Goal: Task Accomplishment & Management: Complete application form

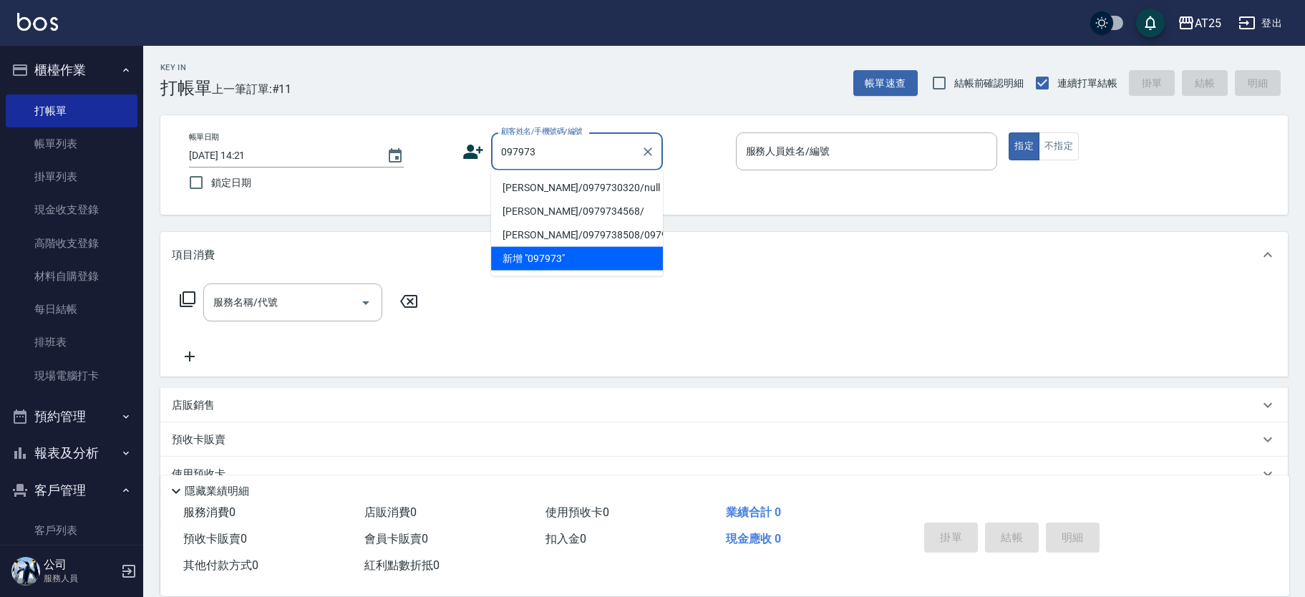
scroll to position [1, 0]
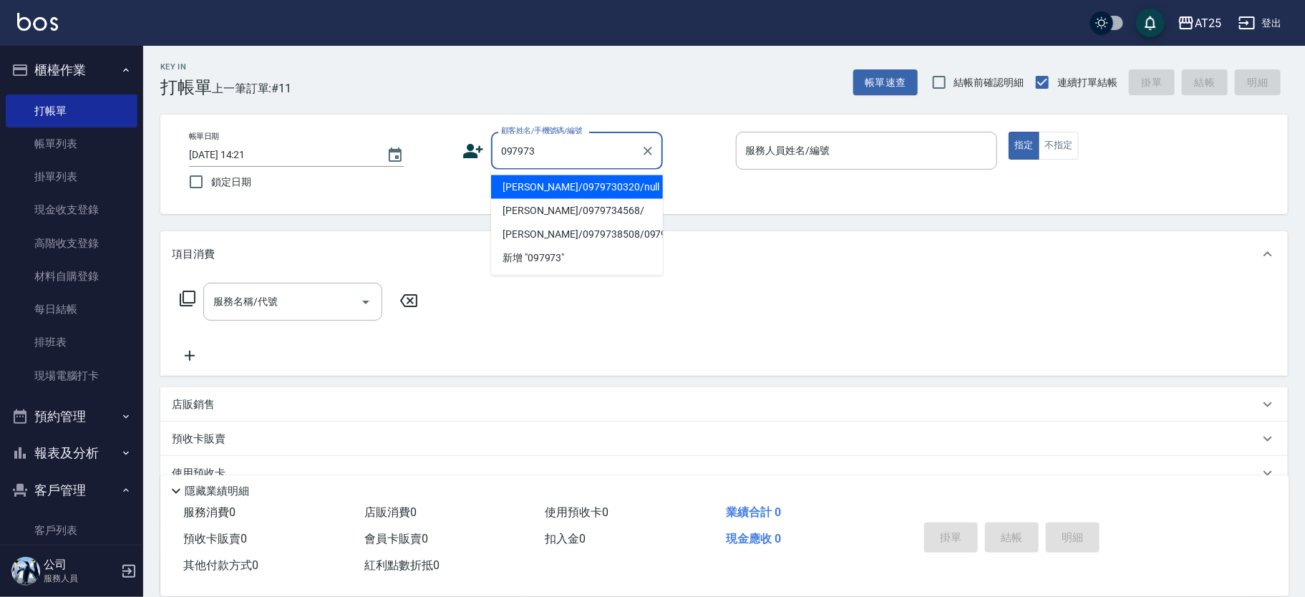
click at [587, 176] on li "[PERSON_NAME]/0979730320/null" at bounding box center [577, 187] width 172 height 24
type input "[PERSON_NAME]/0979730320/null"
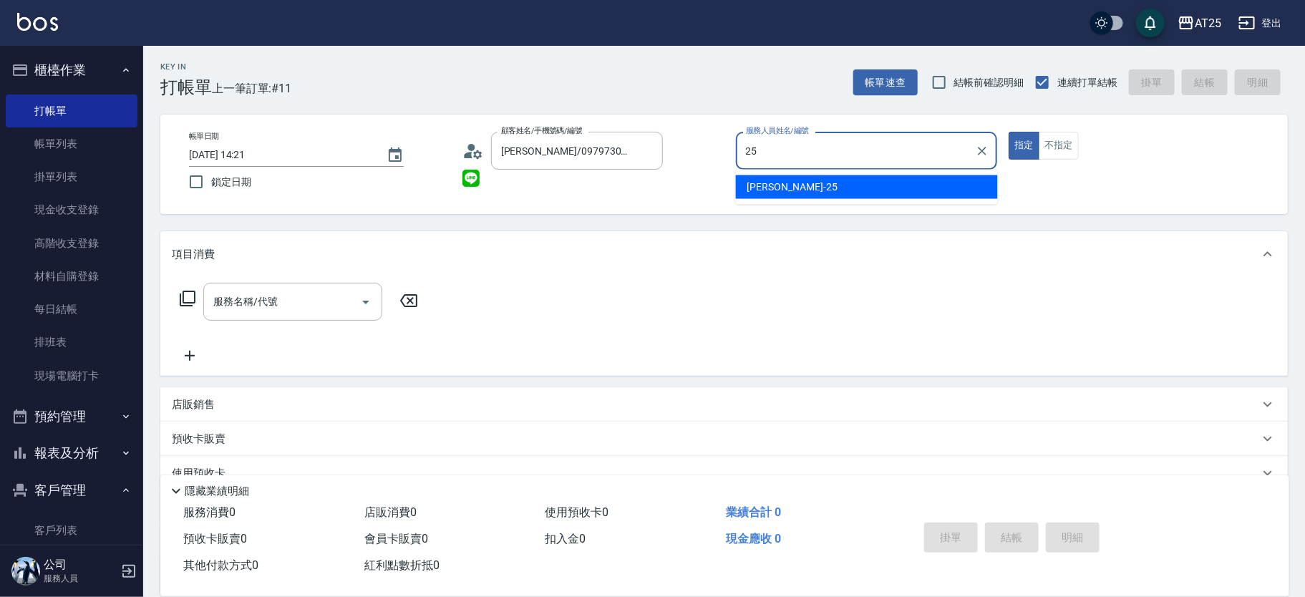
type input "[PERSON_NAME]-25"
type button "true"
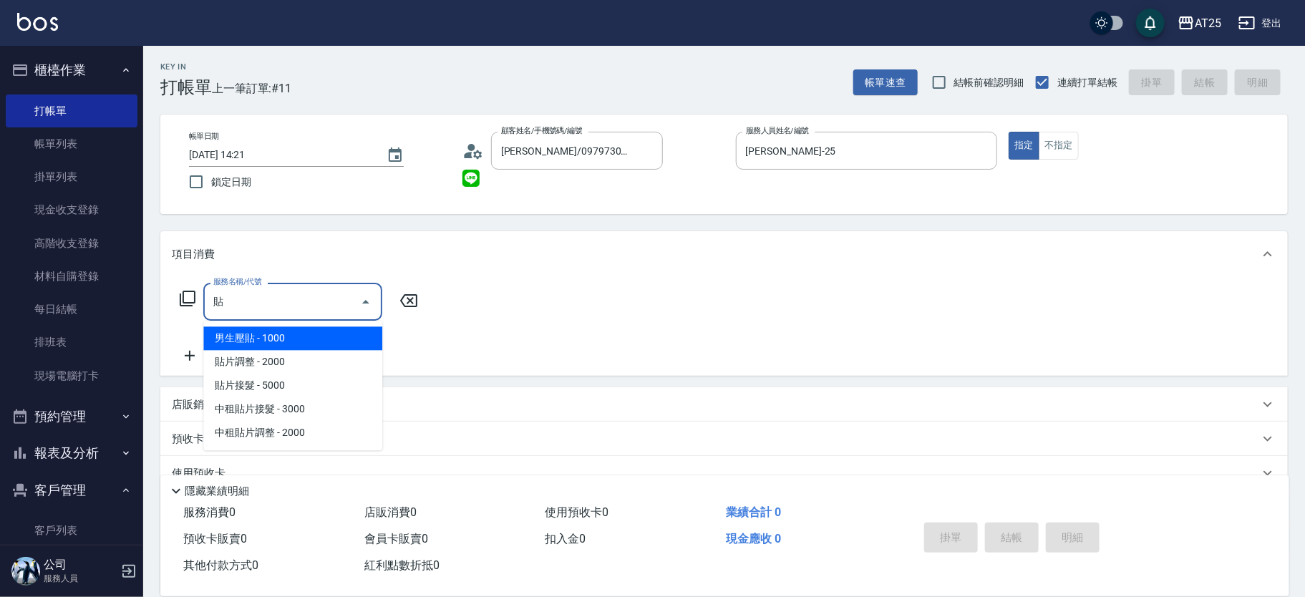
type input "男生壓貼(306)"
type input "100"
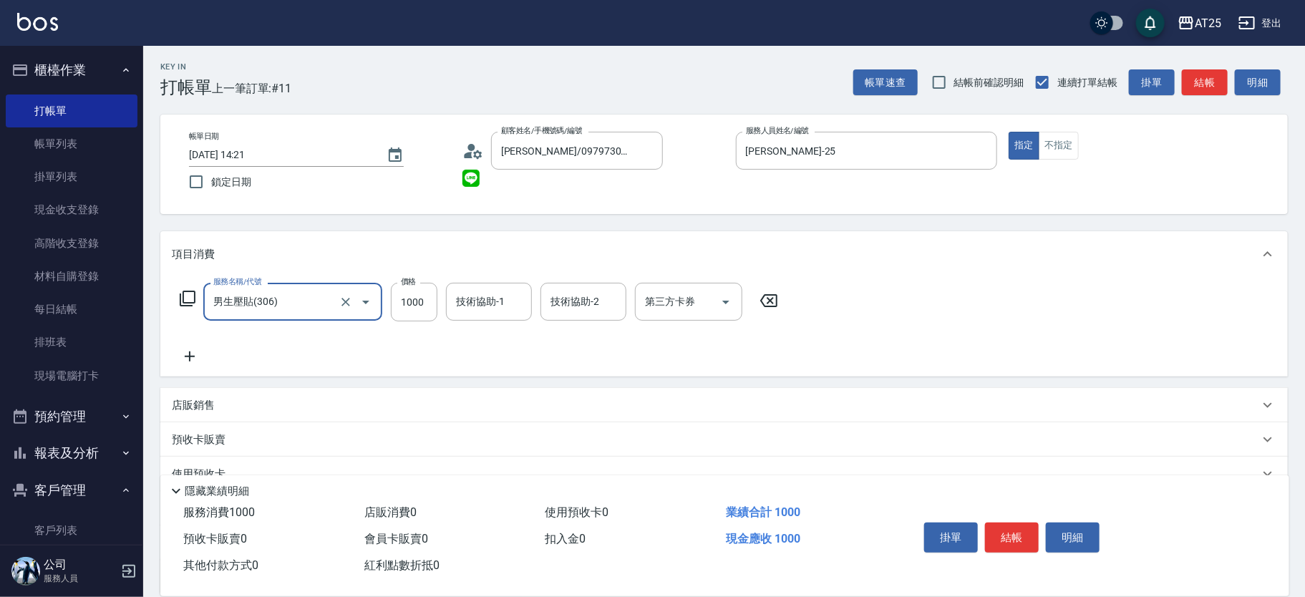
type input "男生壓貼(306)"
type input "0"
type input "16"
type input "10"
type input "160"
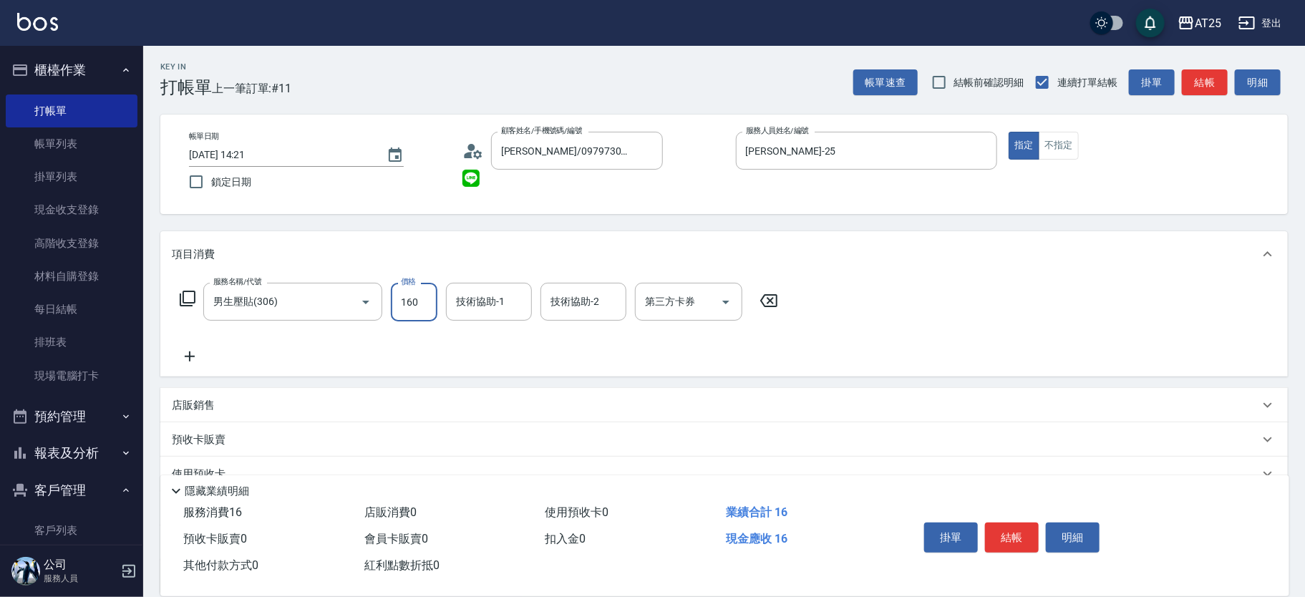
type input "160"
type input "1600"
click at [255, 395] on div "店販銷售" at bounding box center [724, 405] width 1128 height 34
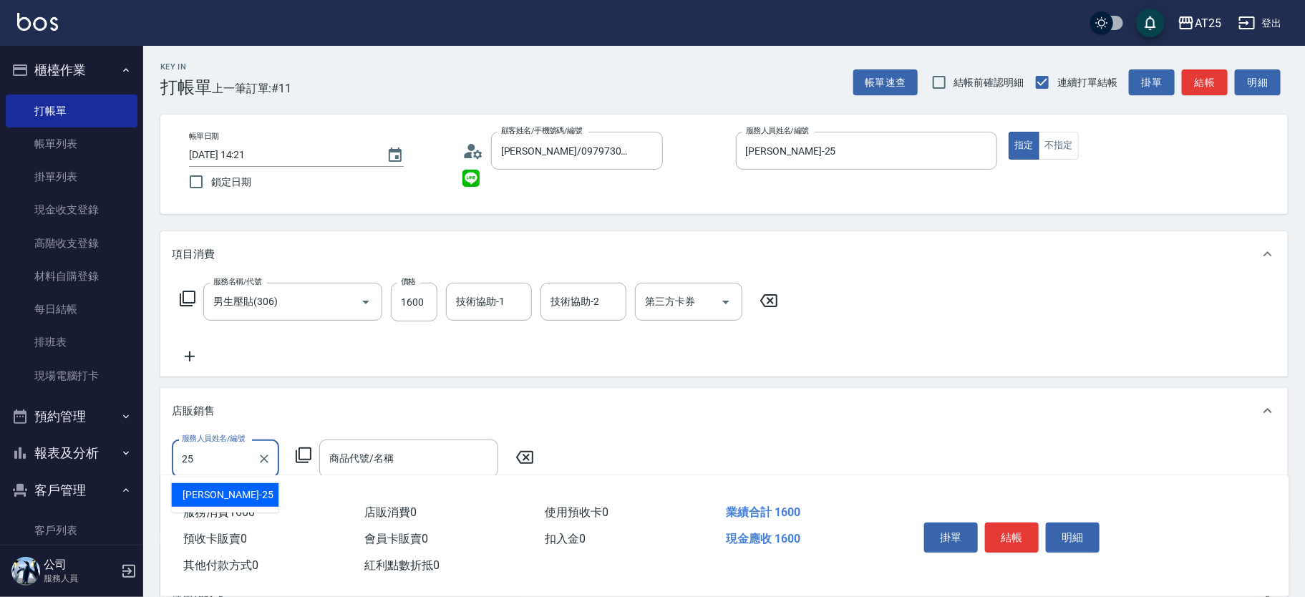
type input "[PERSON_NAME]-25"
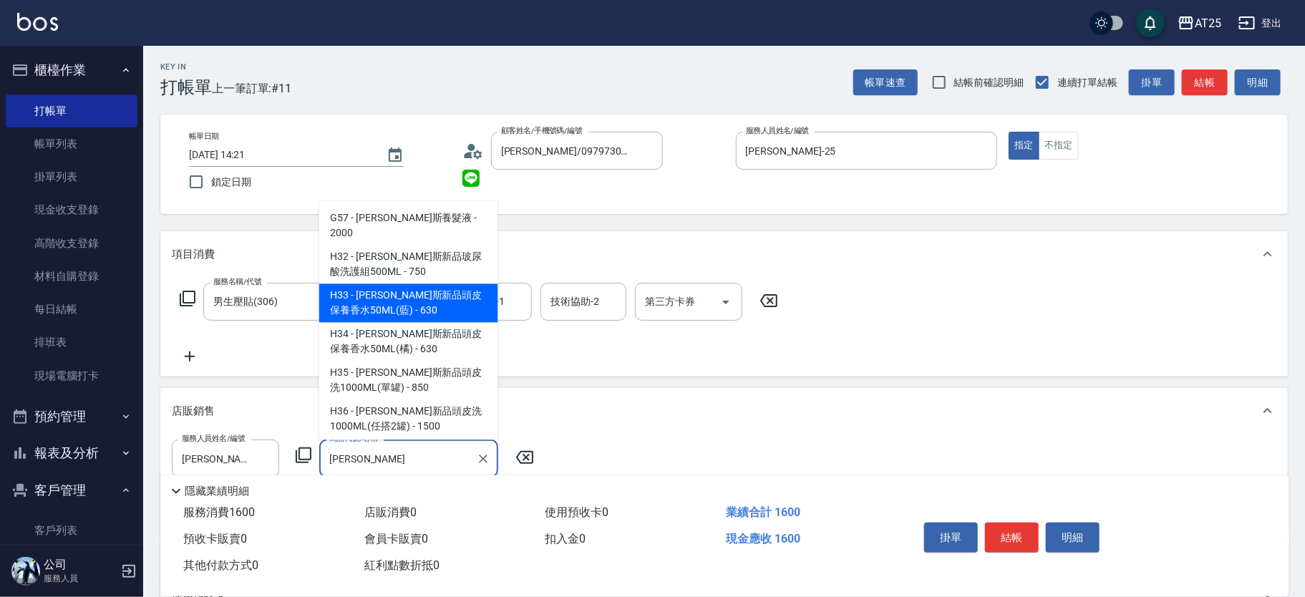
click at [366, 284] on span "H32 - [PERSON_NAME]斯新品玻尿酸洗護組500ML - 750" at bounding box center [408, 265] width 179 height 39
type input "[PERSON_NAME]斯新品玻尿酸洗護組500ML"
type input "230"
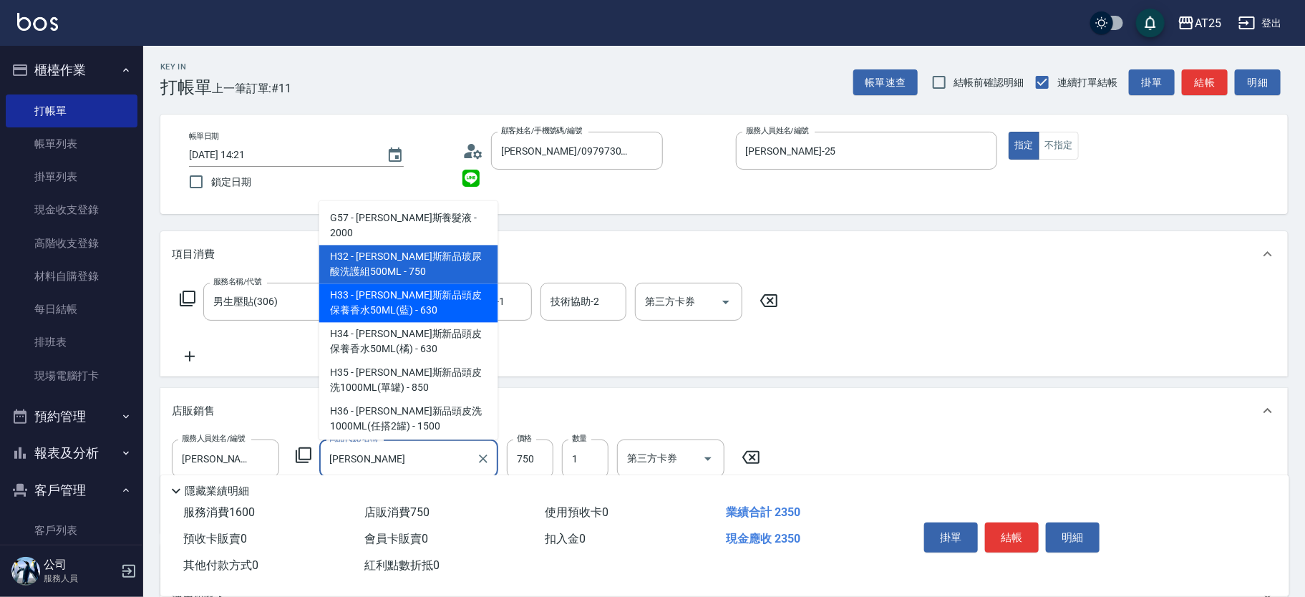
click at [337, 299] on span "H33 - [PERSON_NAME]斯新品頭皮保養香水50ML(藍) - 630" at bounding box center [408, 303] width 179 height 39
type input "[PERSON_NAME]斯新品頭皮保養香水50ML(藍)"
type input "220"
type input "630"
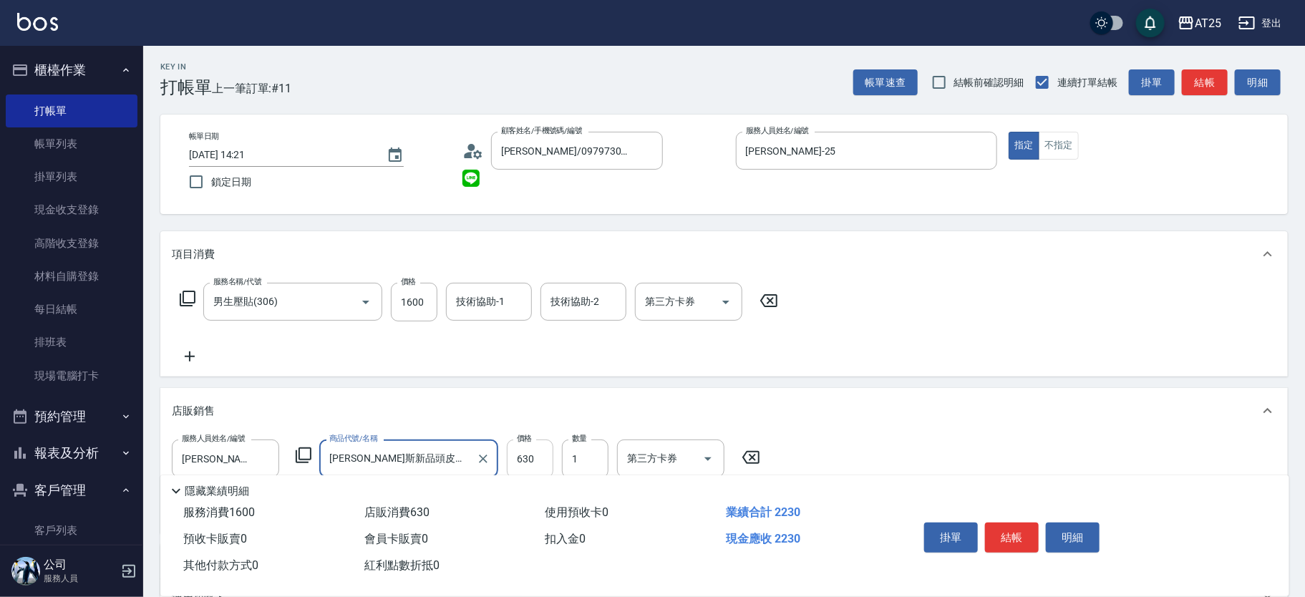
type input "[PERSON_NAME]斯新品頭皮保養香水50ML(藍)"
click at [541, 451] on input "630" at bounding box center [530, 459] width 47 height 39
type input "160"
type input "50"
type input "210"
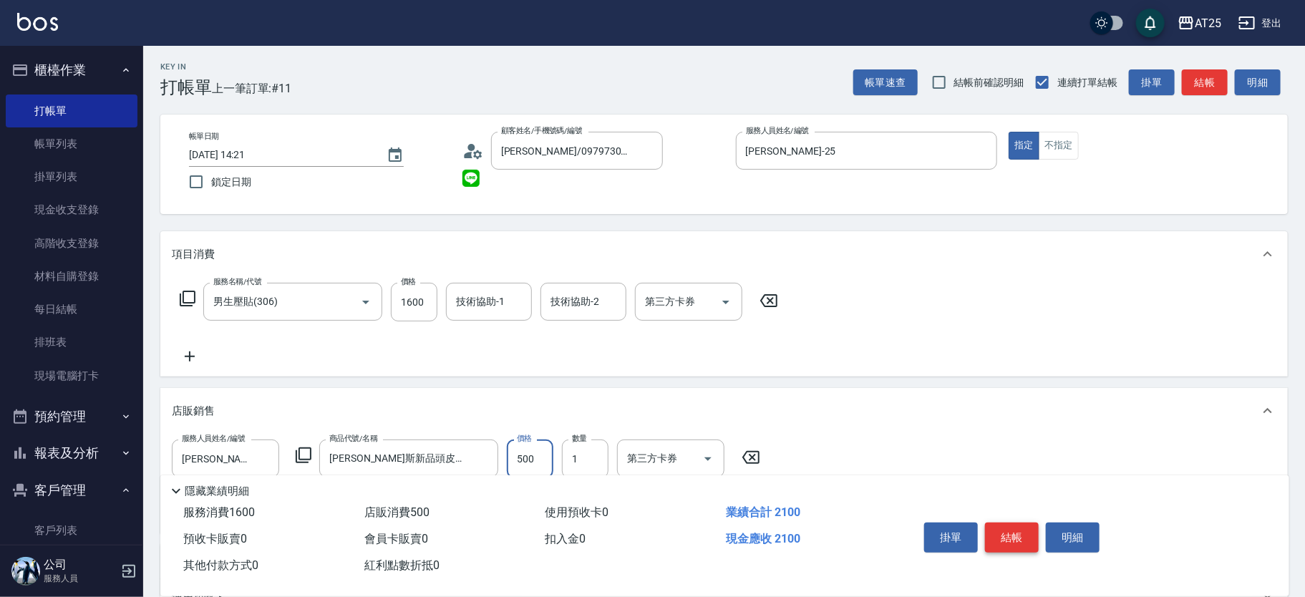
type input "500"
click at [998, 529] on button "結帳" at bounding box center [1012, 538] width 54 height 30
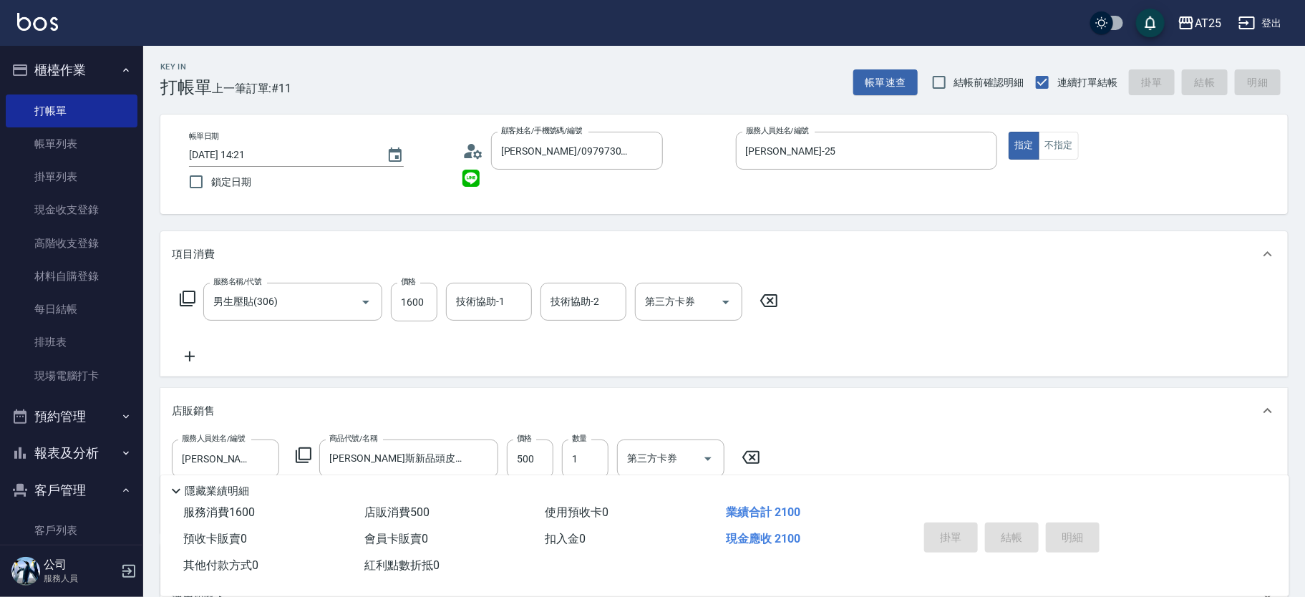
type input "[DATE] 15:18"
type input "0"
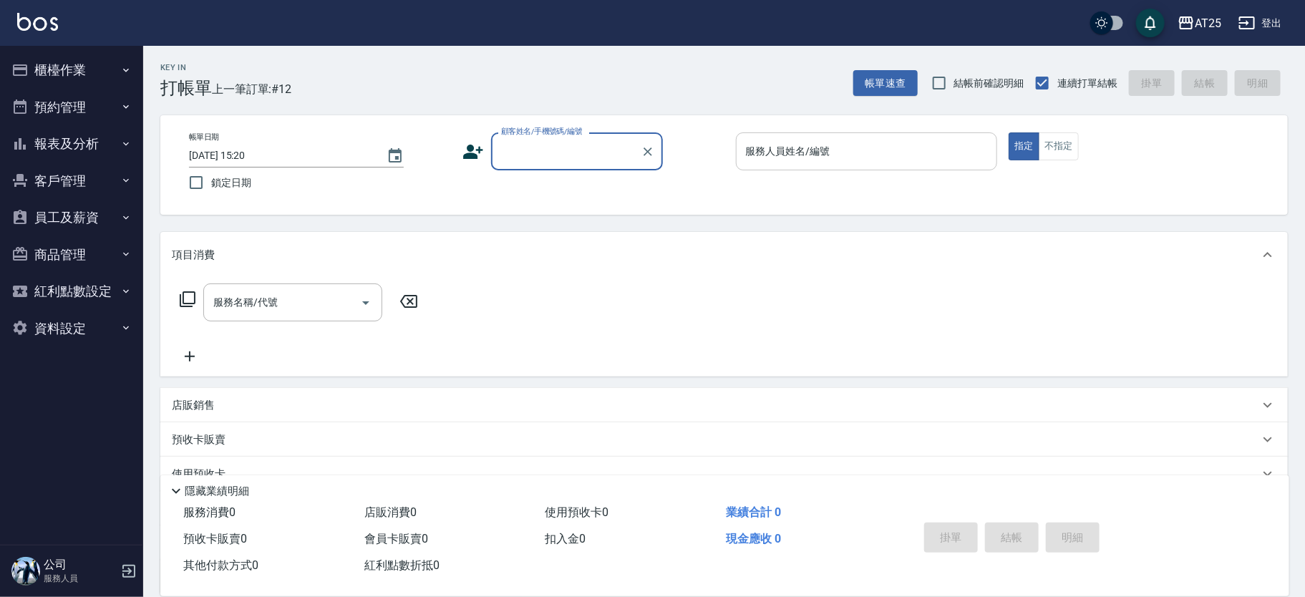
click at [771, 151] on input "服務人員姓名/編號" at bounding box center [866, 151] width 249 height 25
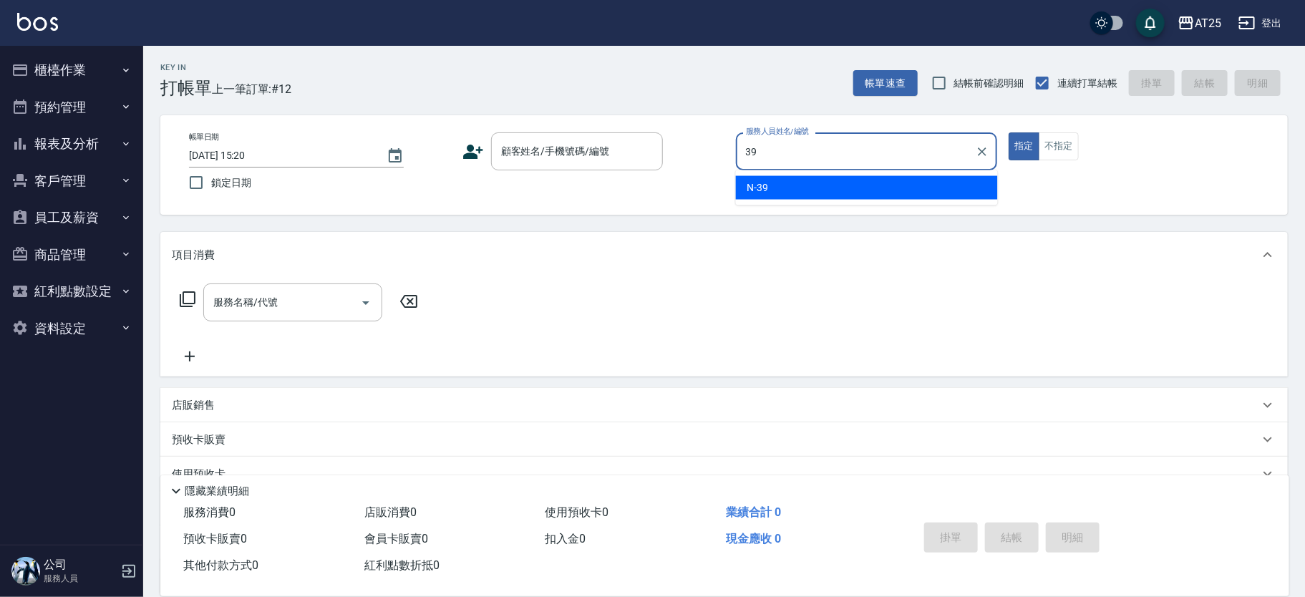
type input "N-39"
type button "true"
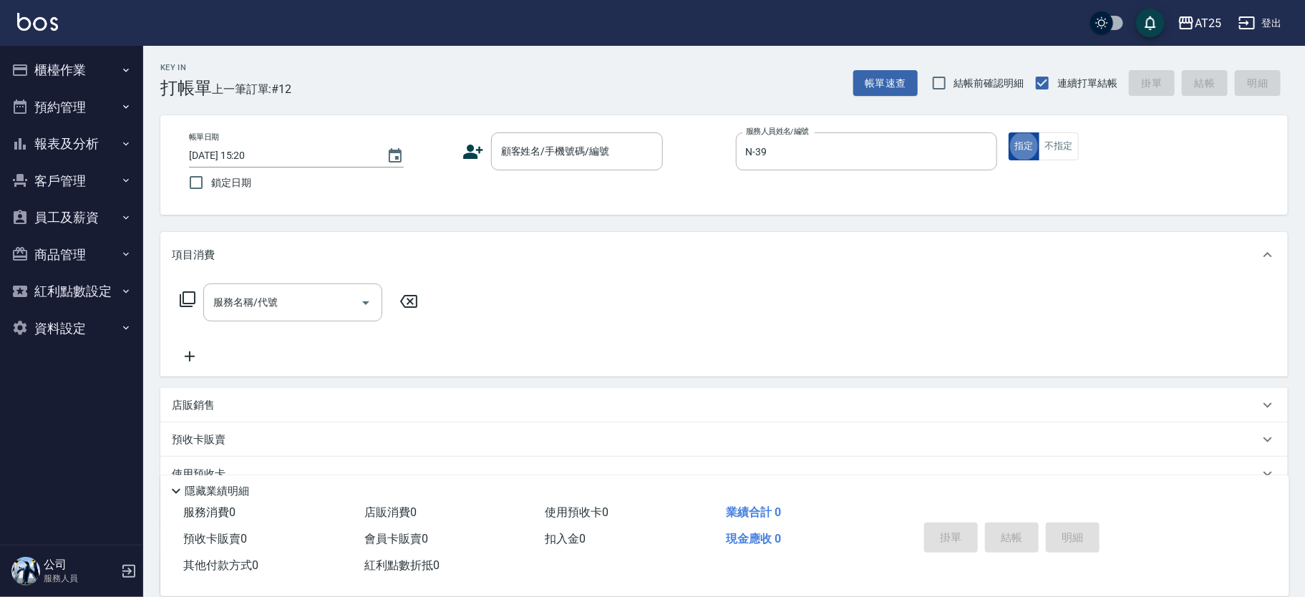
drag, startPoint x: 1060, startPoint y: 132, endPoint x: 1023, endPoint y: 140, distance: 37.9
click at [1060, 135] on button "不指定" at bounding box center [1059, 146] width 40 height 28
click at [549, 172] on div "帳單日期 2025/08/17 15:20 鎖定日期 顧客姓名/手機號碼/編號 顧客姓名/手機號碼/編號 服務人員姓名/編號 N-39 服務人員姓名/編號 指…" at bounding box center [724, 164] width 1093 height 65
click at [505, 158] on input "顧客姓名/手機號碼/編號" at bounding box center [566, 151] width 137 height 25
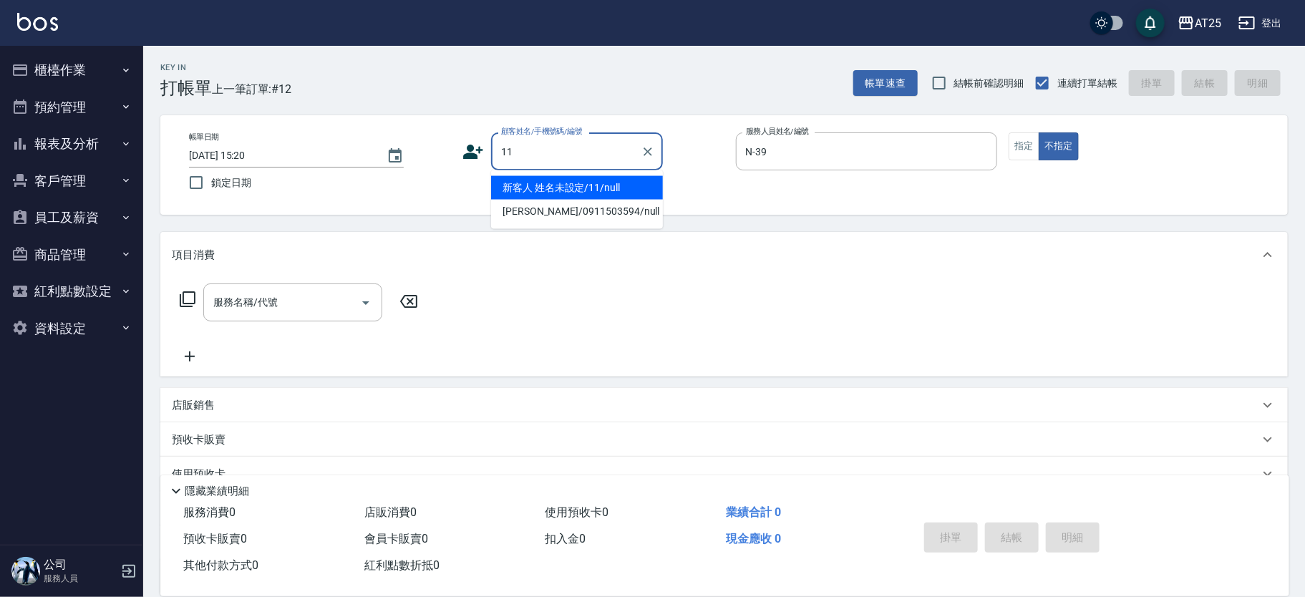
click at [523, 188] on li "新客人 姓名未設定/11/null" at bounding box center [577, 188] width 172 height 24
type input "新客人 姓名未設定/11/null"
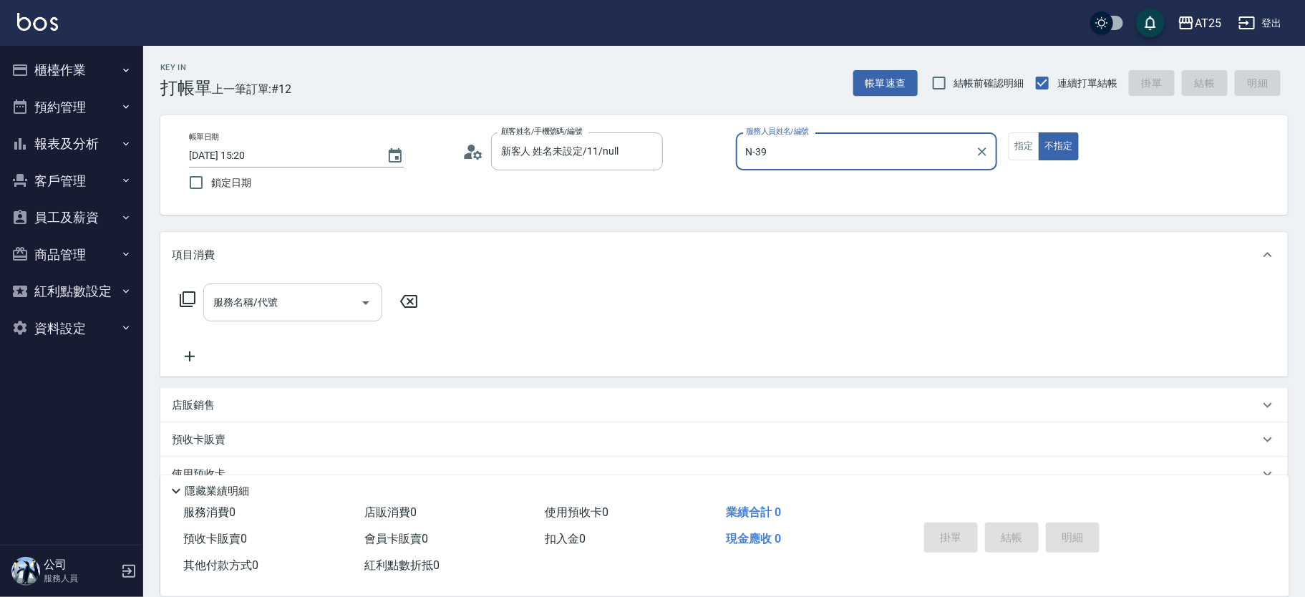
click at [280, 299] on input "服務名稱/代號" at bounding box center [282, 302] width 145 height 25
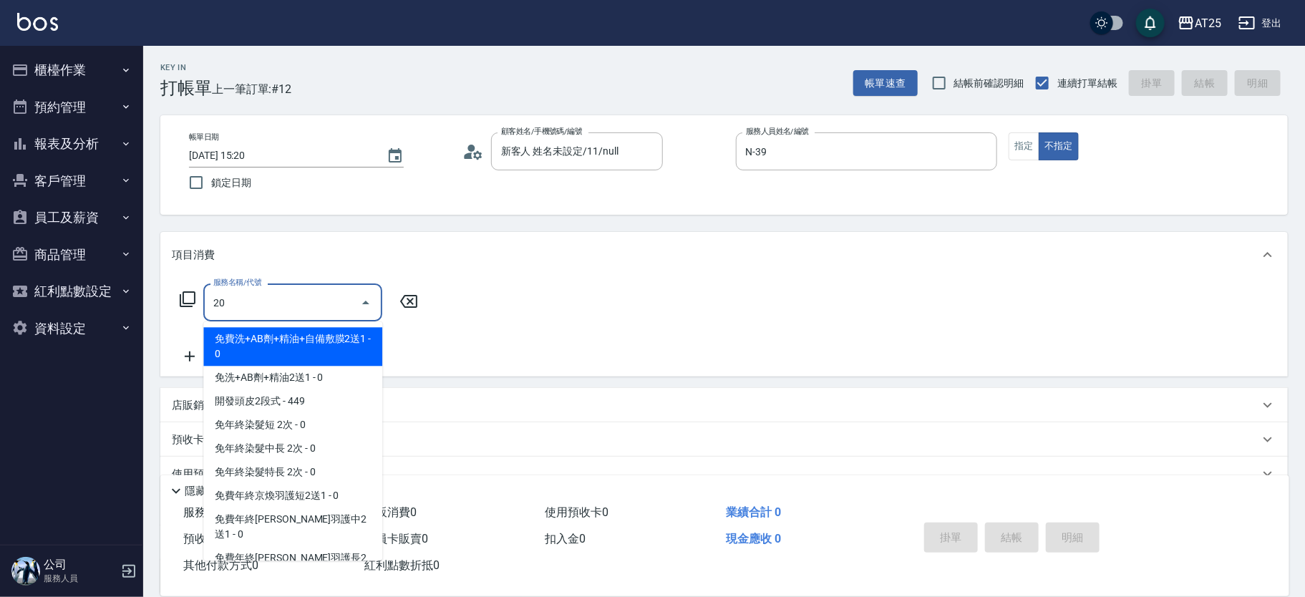
type input "201"
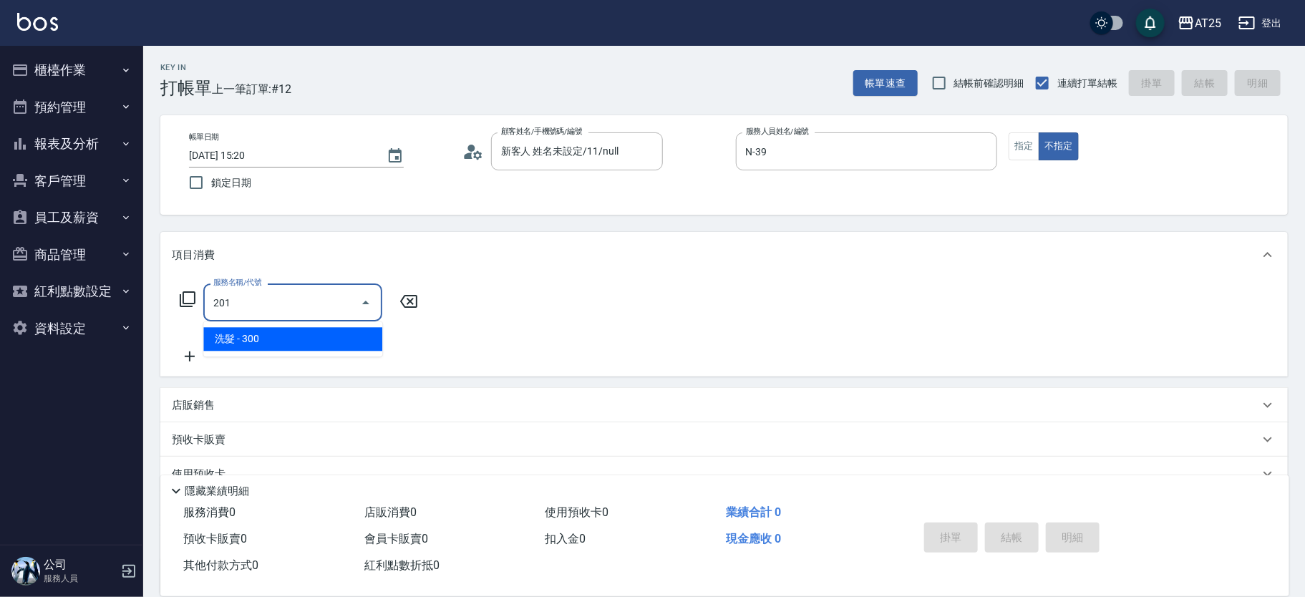
click at [261, 331] on span "洗髮 - 300" at bounding box center [292, 339] width 179 height 24
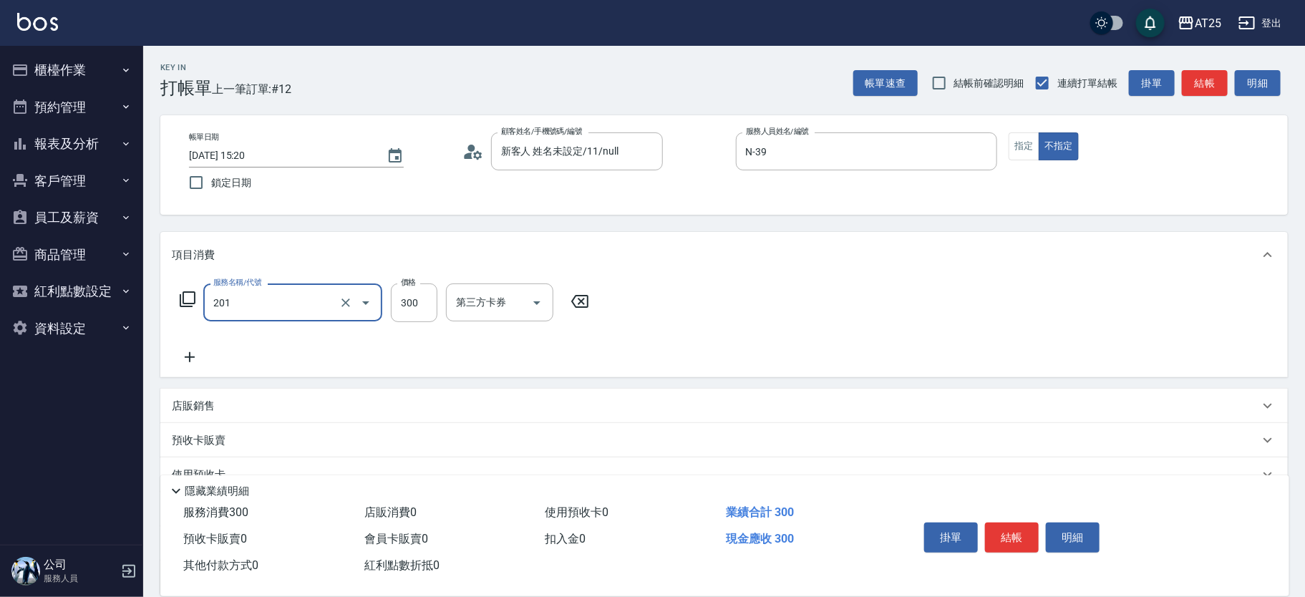
type input "30"
type input "洗髮(201)"
click at [195, 356] on icon at bounding box center [190, 357] width 36 height 17
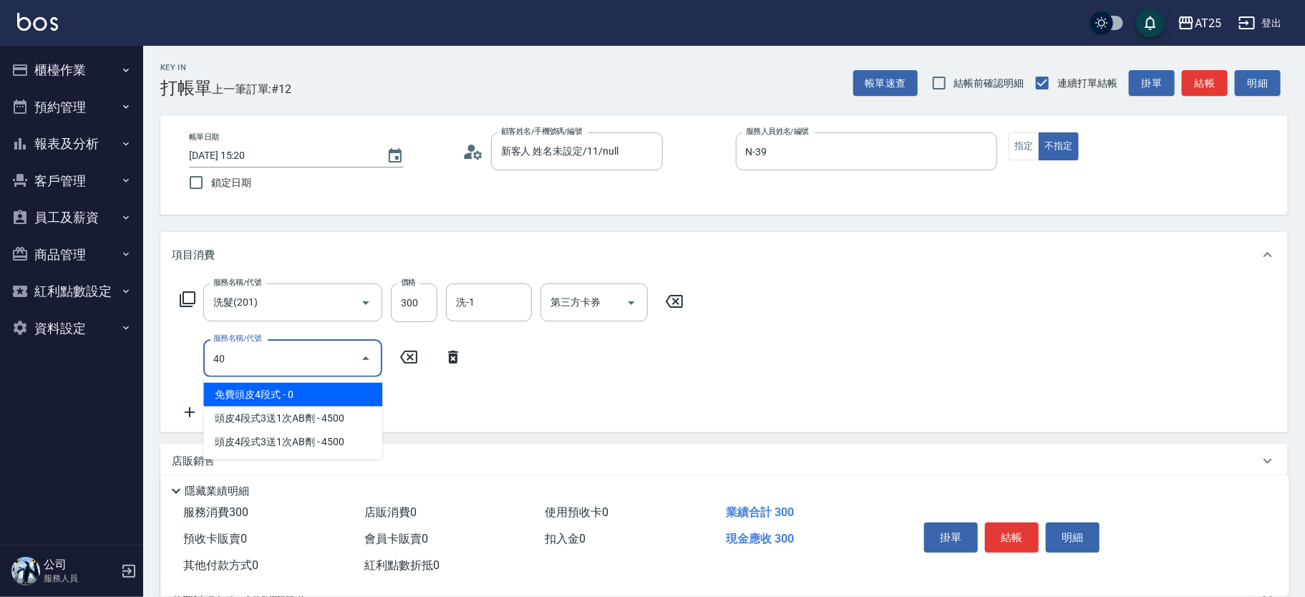
type input "401"
click at [284, 390] on span "剪髮 - 300" at bounding box center [292, 395] width 179 height 24
type input "60"
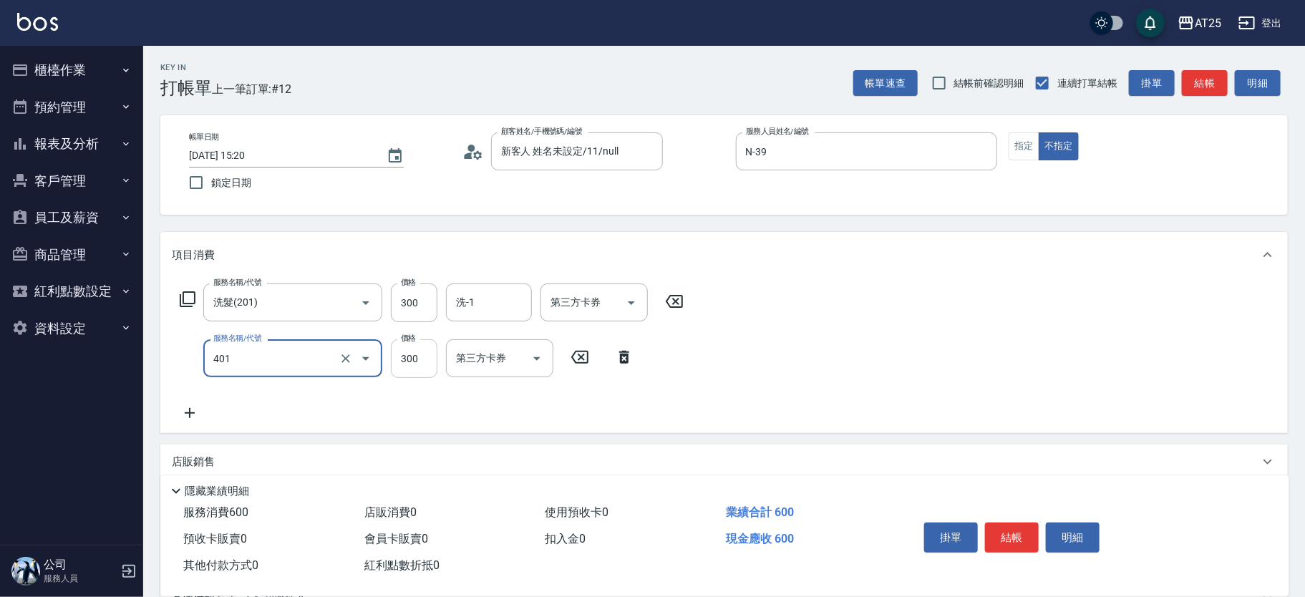
type input "剪髮(401)"
click at [414, 352] on input "300" at bounding box center [414, 358] width 47 height 39
type input "30"
type input "29"
type input "50"
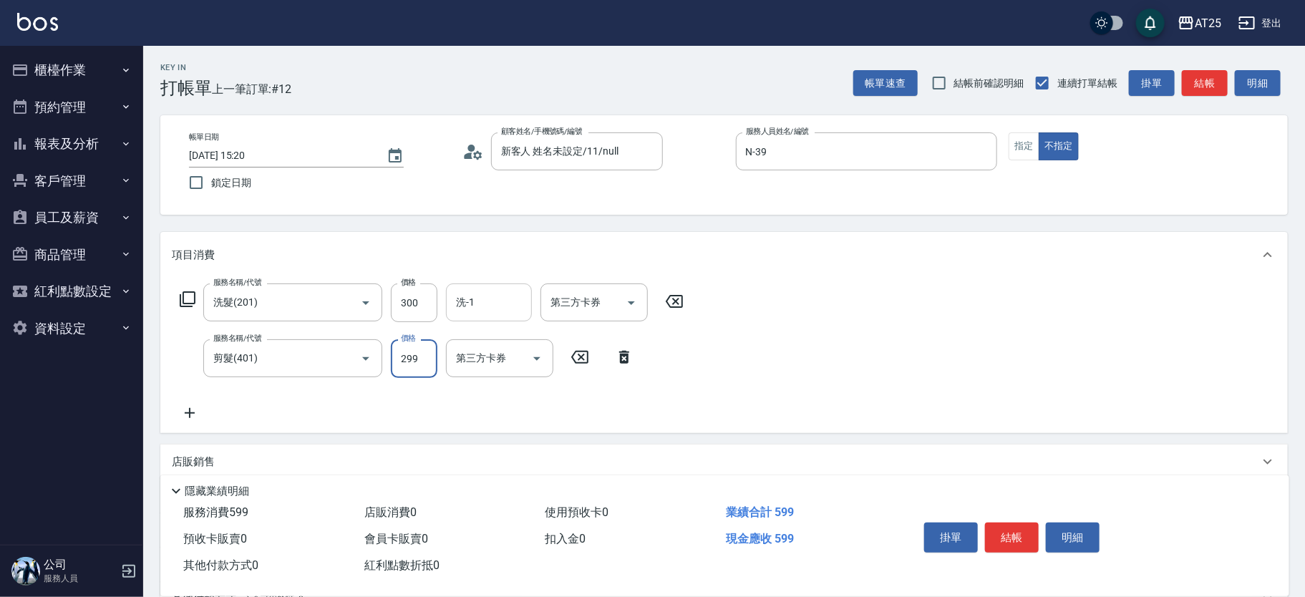
type input "299"
click at [480, 293] on input "洗-1" at bounding box center [488, 302] width 73 height 25
click at [478, 343] on span "小伶 -81" at bounding box center [503, 338] width 90 height 15
type input "小伶-81"
click at [997, 533] on button "結帳" at bounding box center [1012, 538] width 54 height 30
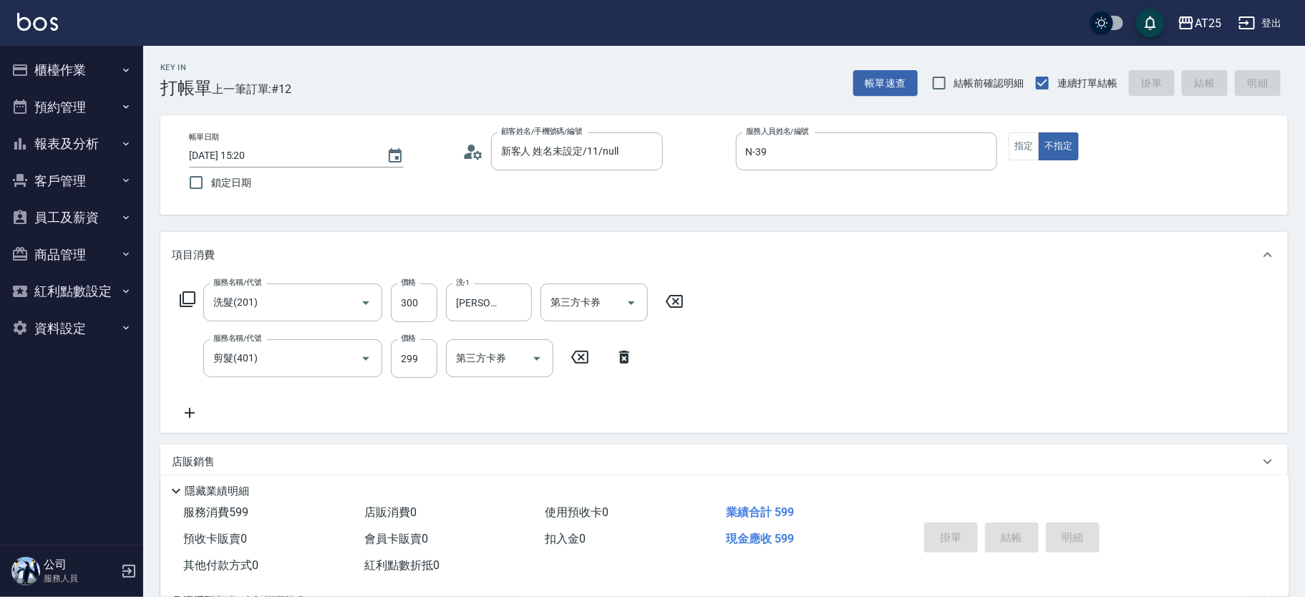
type input "0"
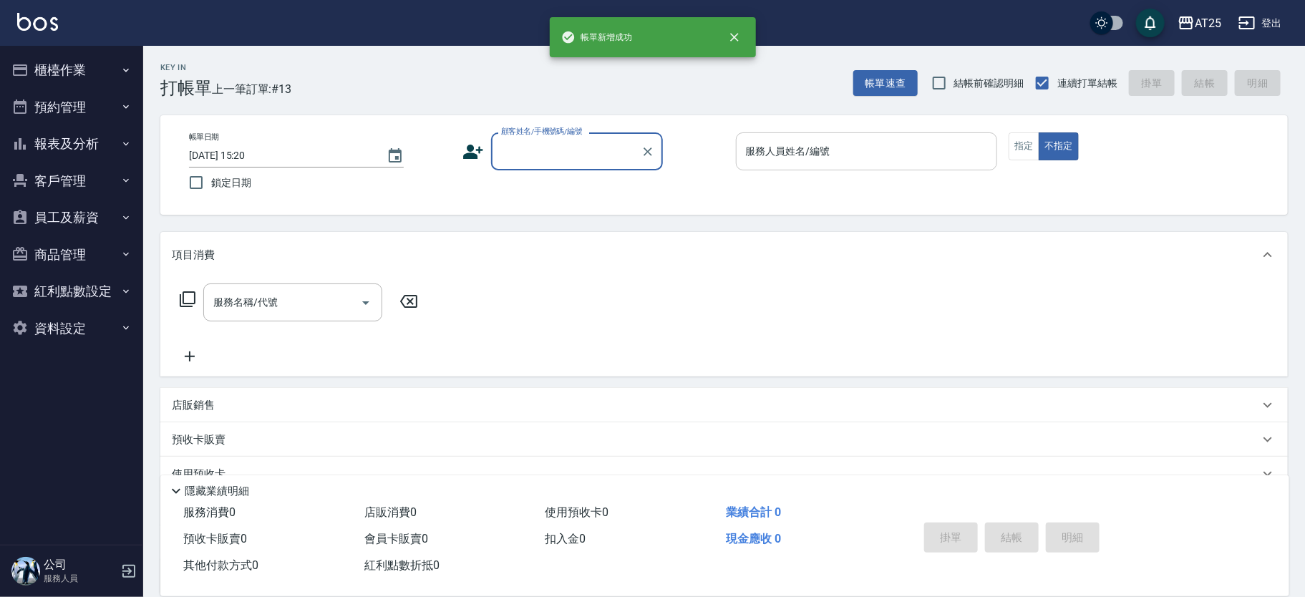
click at [818, 143] on input "服務人員姓名/編號" at bounding box center [866, 151] width 249 height 25
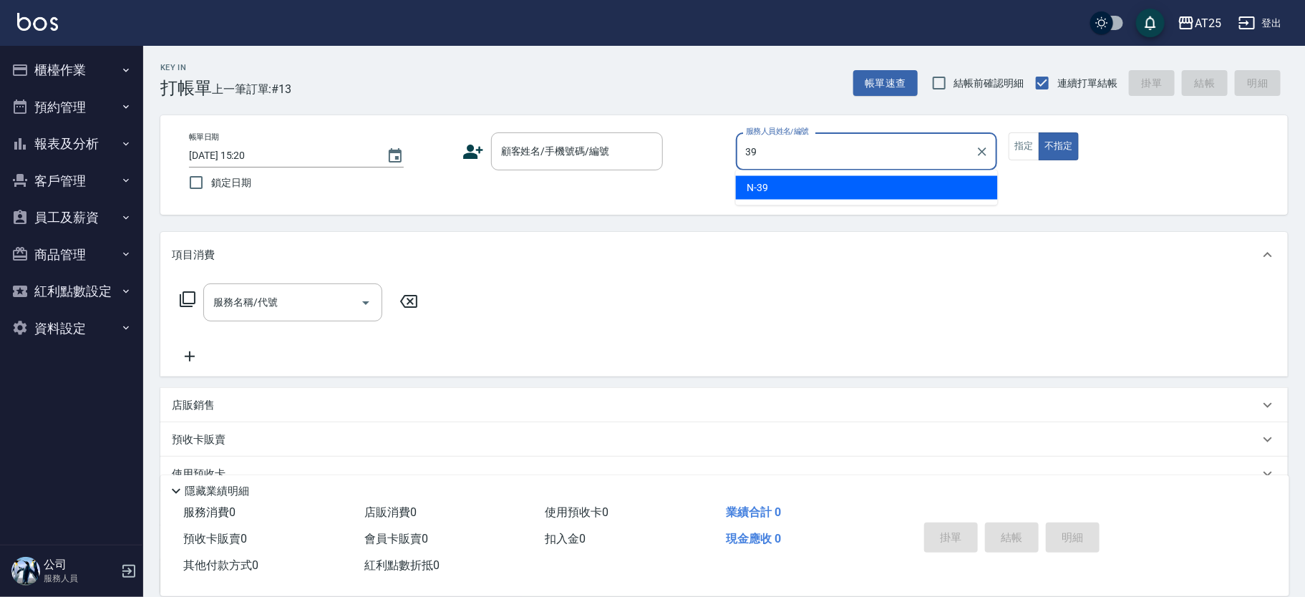
type input "N-39"
type button "false"
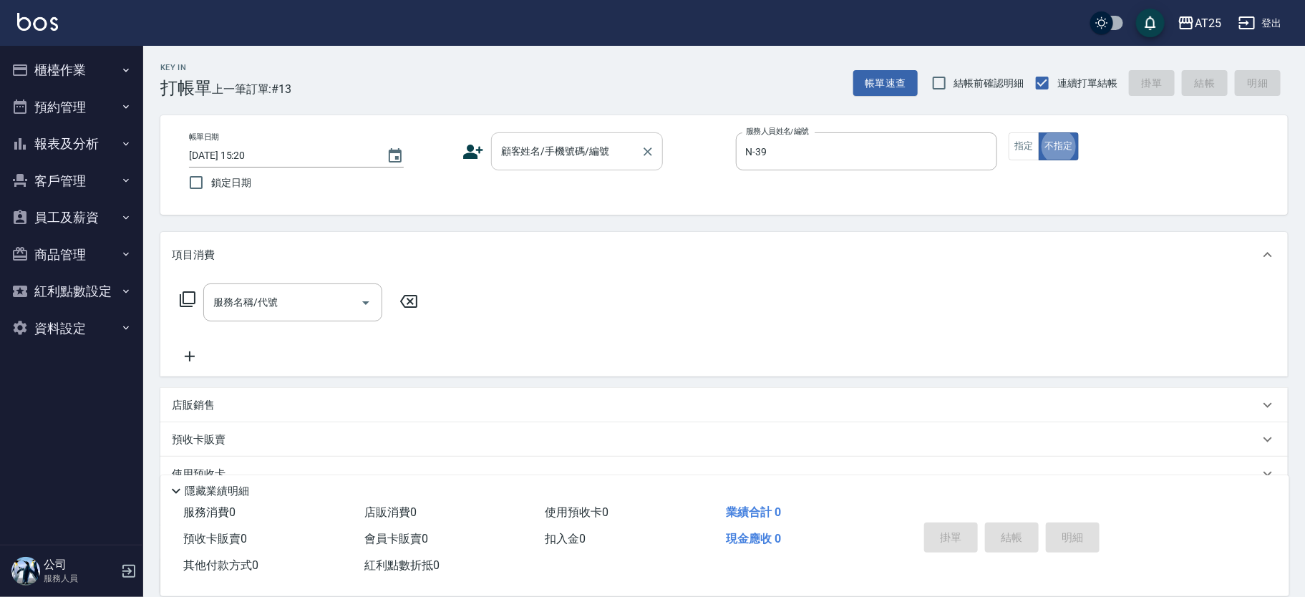
drag, startPoint x: 478, startPoint y: 128, endPoint x: 523, endPoint y: 161, distance: 55.3
click at [495, 155] on div "帳單日期 2025/08/17 15:20 鎖定日期 顧客姓名/手機號碼/編號 顧客姓名/手機號碼/編號 服務人員姓名/編號 N-39 服務人員姓名/編號 指…" at bounding box center [724, 165] width 1128 height 100
click at [543, 158] on input "顧客姓名/手機號碼/編號" at bounding box center [566, 151] width 137 height 25
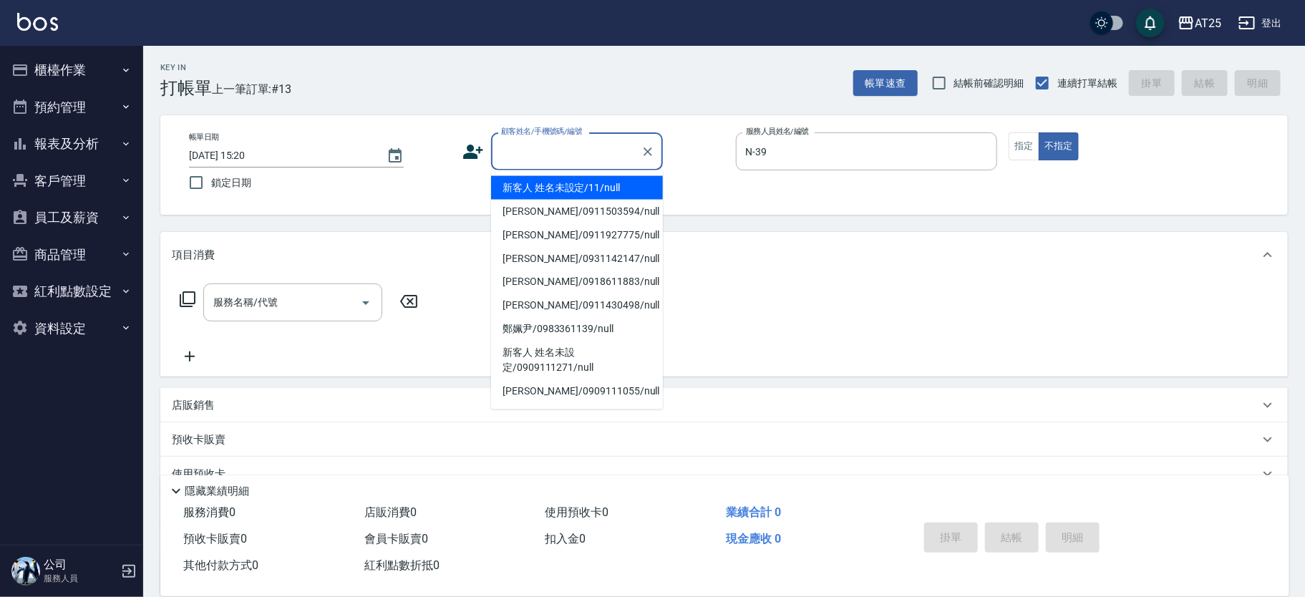
click at [535, 189] on li "新客人 姓名未設定/11/null" at bounding box center [577, 188] width 172 height 24
type input "新客人 姓名未設定/11/null"
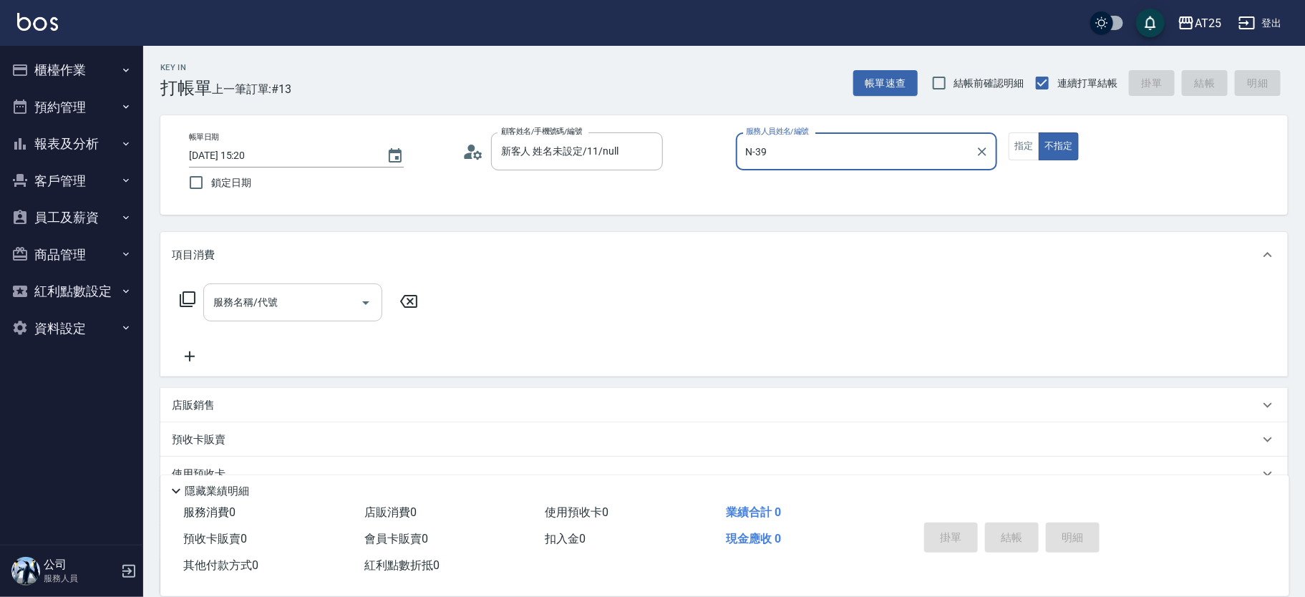
click at [248, 316] on div "服務名稱/代號" at bounding box center [292, 303] width 179 height 38
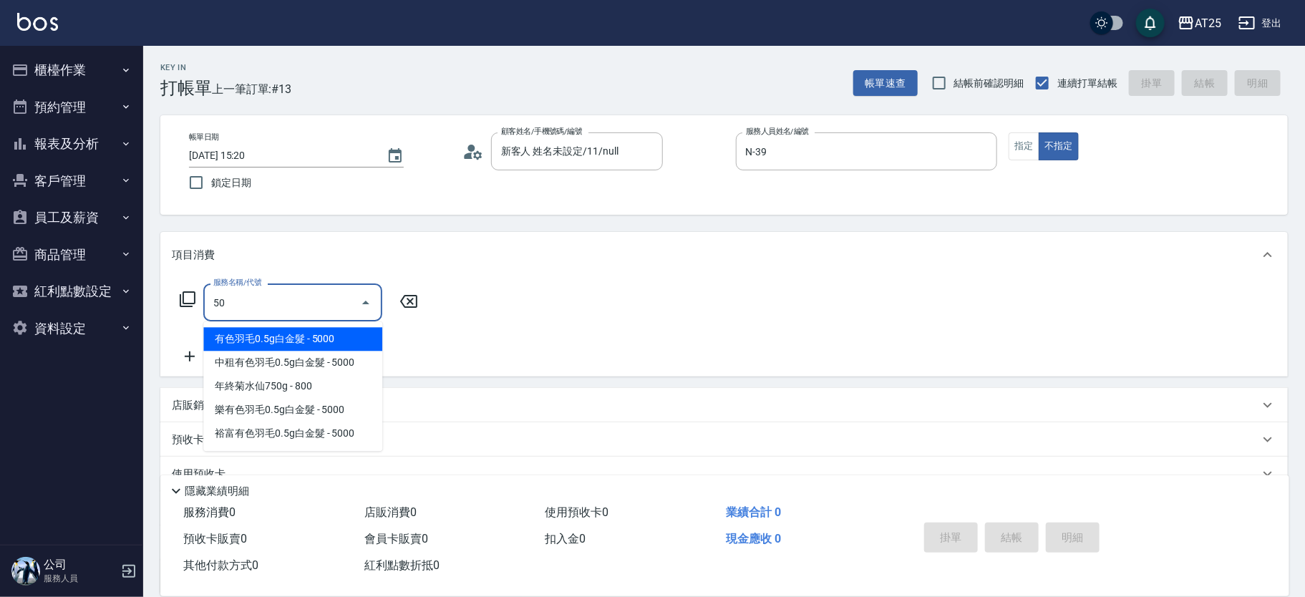
type input "501"
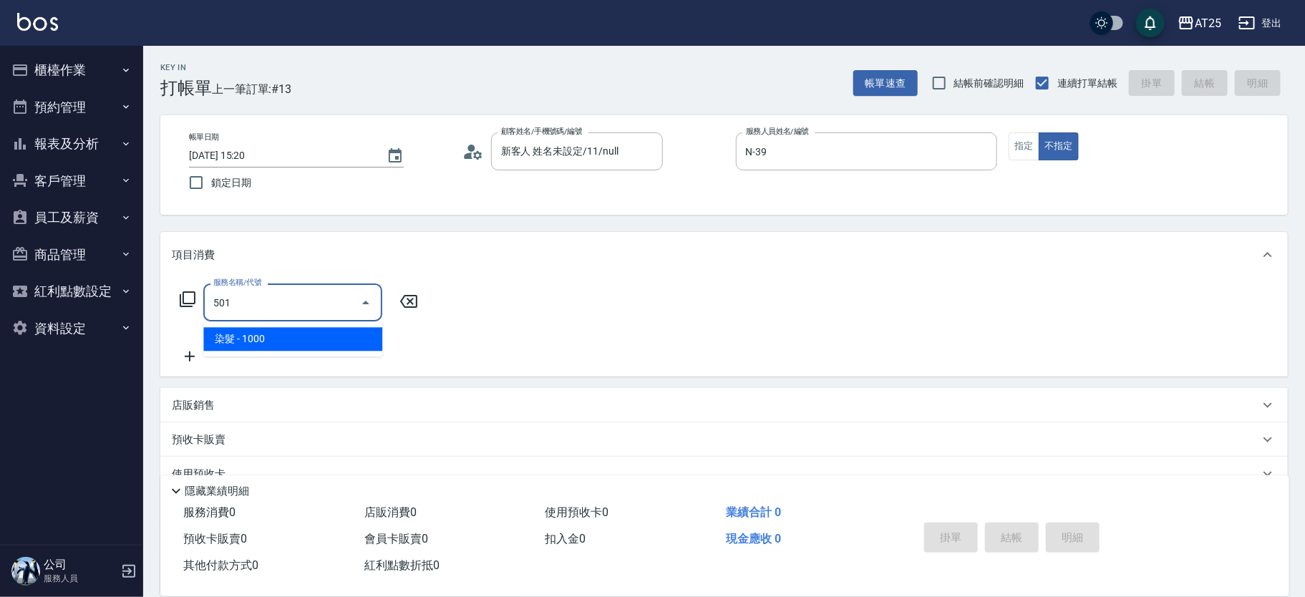
drag, startPoint x: 253, startPoint y: 325, endPoint x: 372, endPoint y: 326, distance: 118.9
click at [272, 340] on span "染髮 - 1000" at bounding box center [292, 339] width 179 height 24
type input "100"
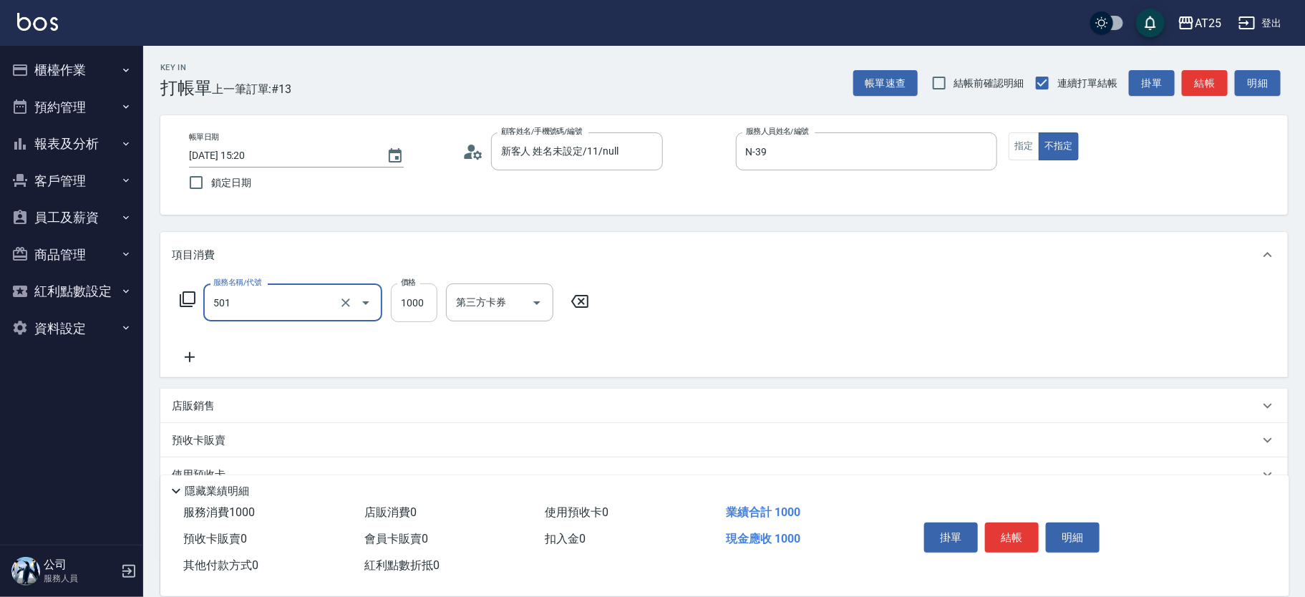
type input "染髮(501)"
click at [435, 305] on input "1000" at bounding box center [414, 303] width 47 height 39
type input "0"
type input "25"
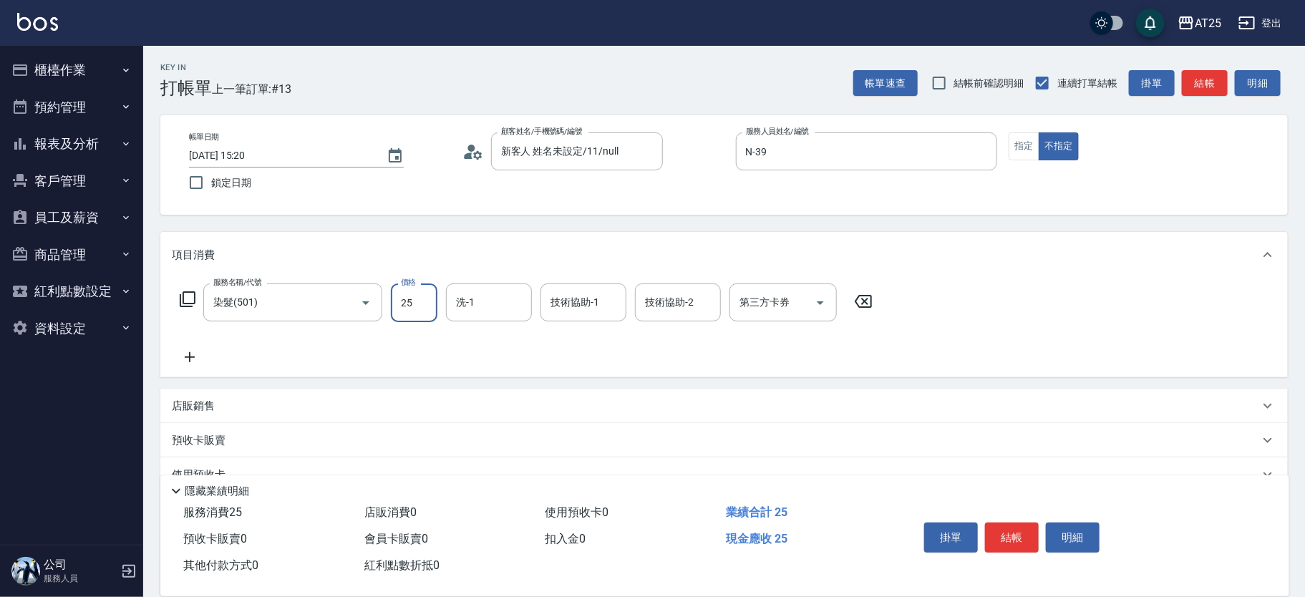
type input "20"
type input "259"
type input "250"
type input "2599"
click at [492, 309] on input "洗-1" at bounding box center [488, 302] width 73 height 25
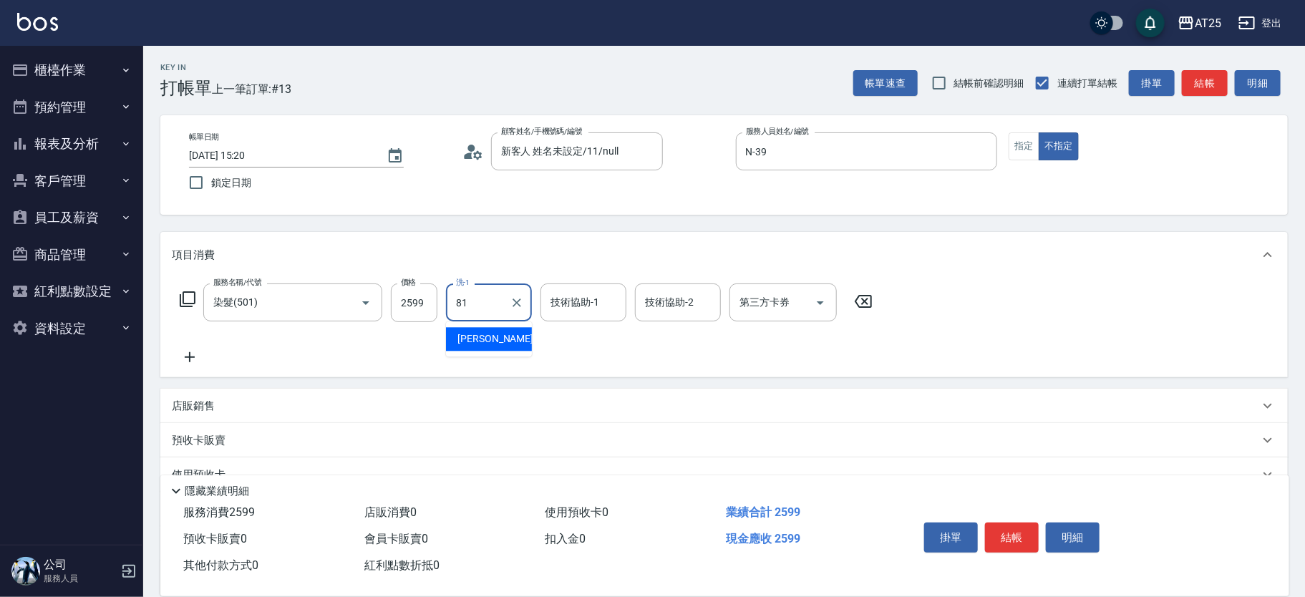
click at [503, 336] on div "小伶 -81" at bounding box center [489, 339] width 86 height 24
type input "小伶-81"
click at [1026, 155] on button "指定" at bounding box center [1024, 146] width 31 height 28
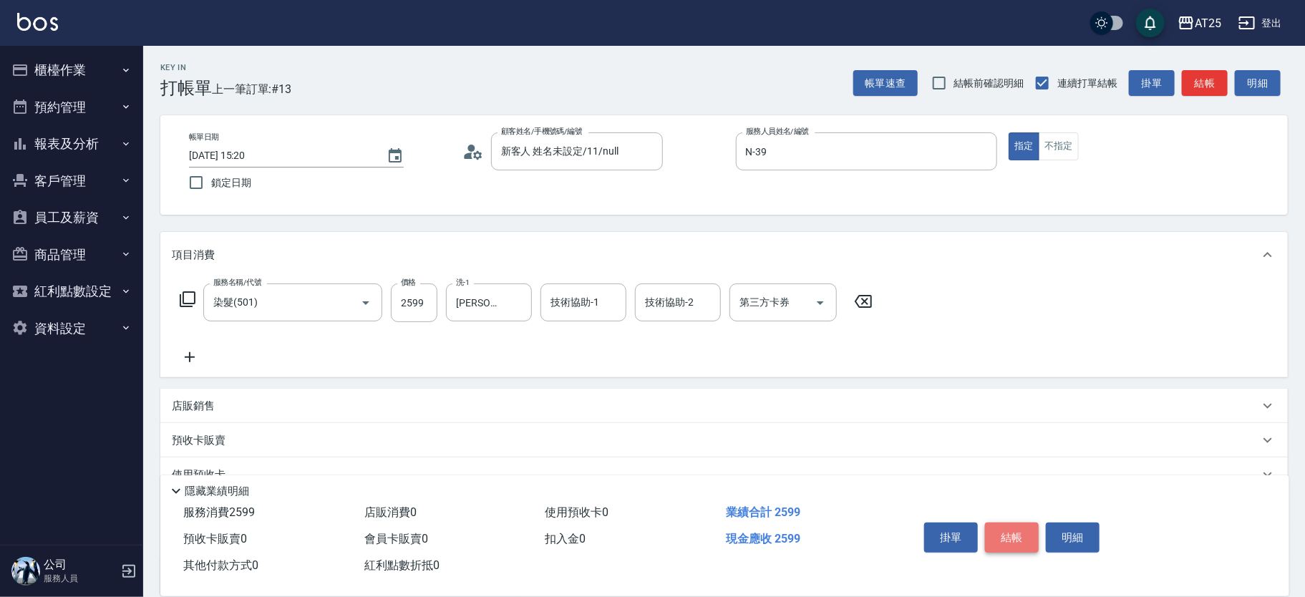
click at [1029, 543] on button "結帳" at bounding box center [1012, 538] width 54 height 30
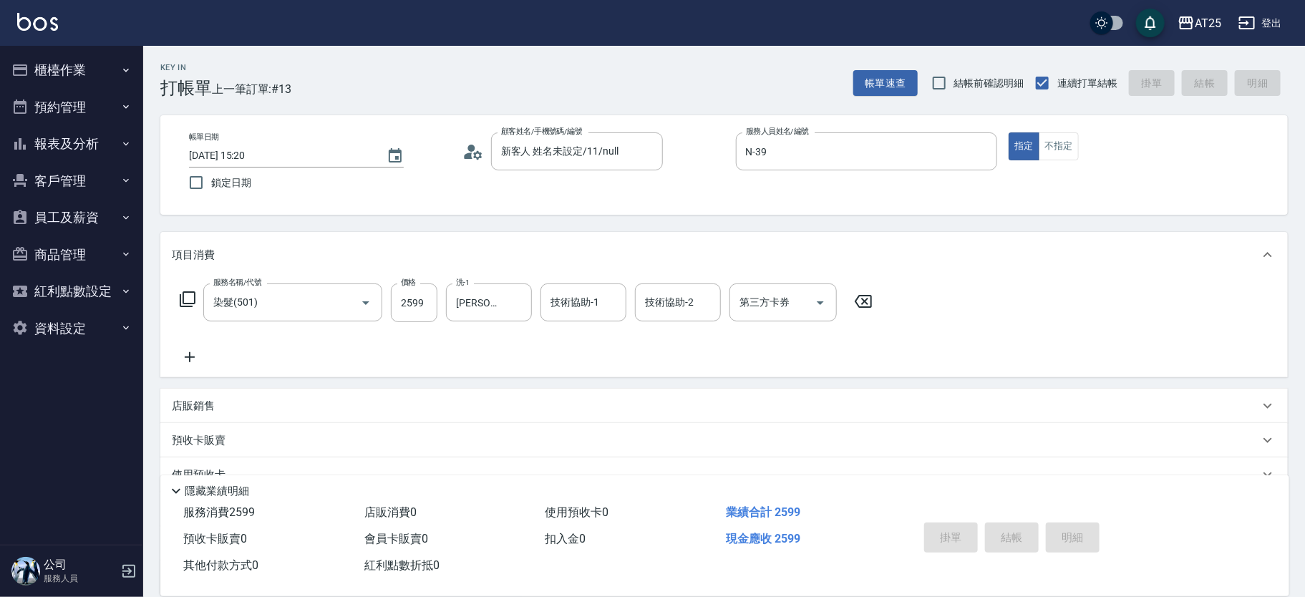
type input "2025/08/17 15:21"
type input "0"
